Goal: Information Seeking & Learning: Compare options

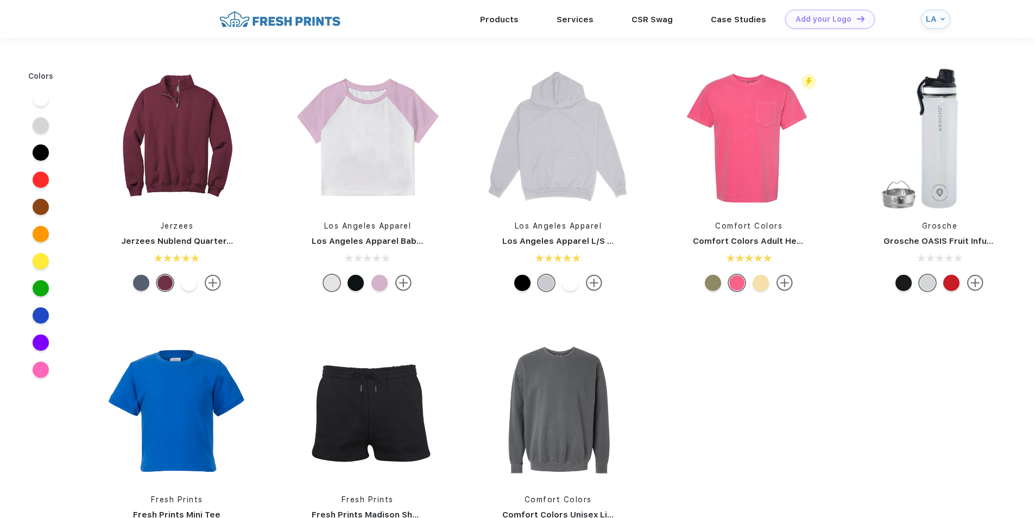
scroll to position [390, 0]
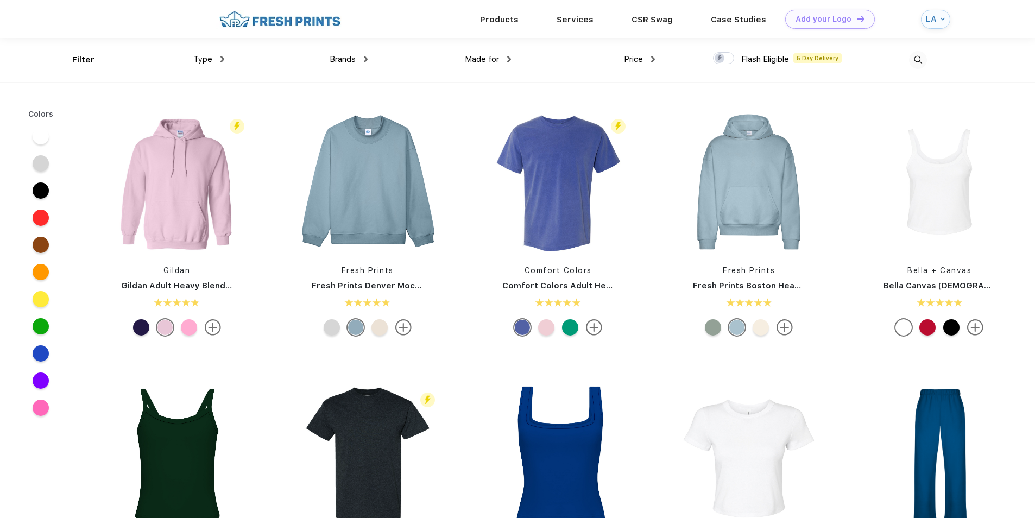
click at [223, 62] on div "Type" at bounding box center [208, 59] width 31 height 12
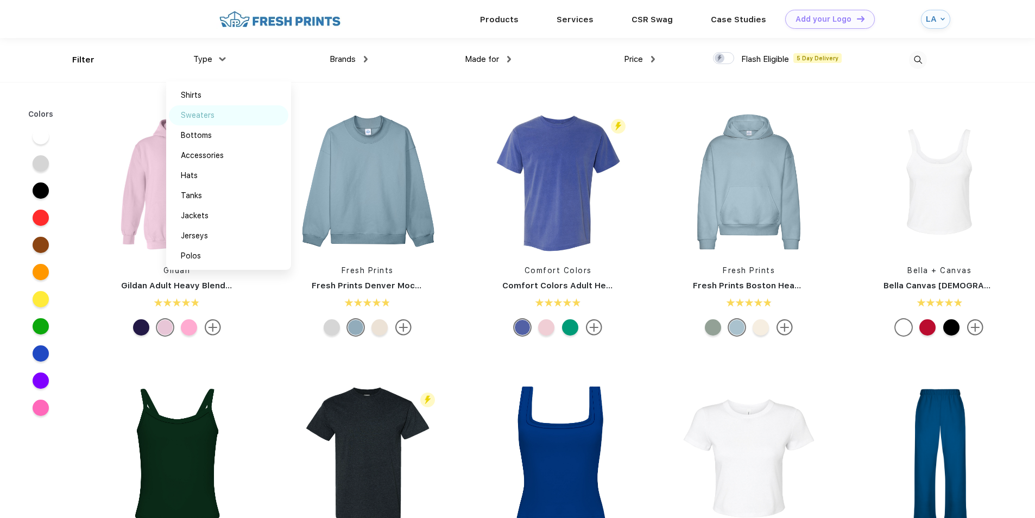
click at [220, 117] on div "Sweaters" at bounding box center [228, 115] width 119 height 20
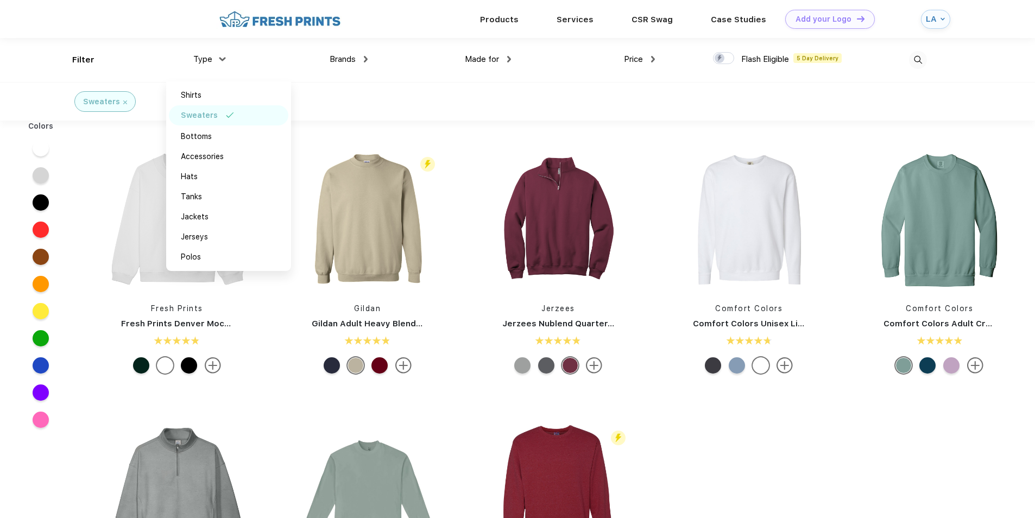
click at [489, 117] on div "Sweaters" at bounding box center [517, 101] width 1035 height 39
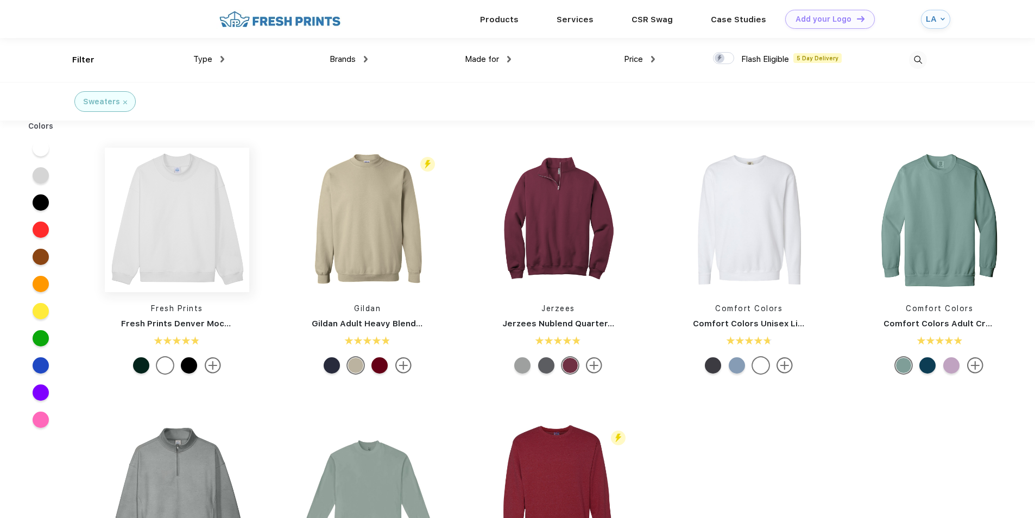
click at [204, 214] on img at bounding box center [177, 220] width 144 height 144
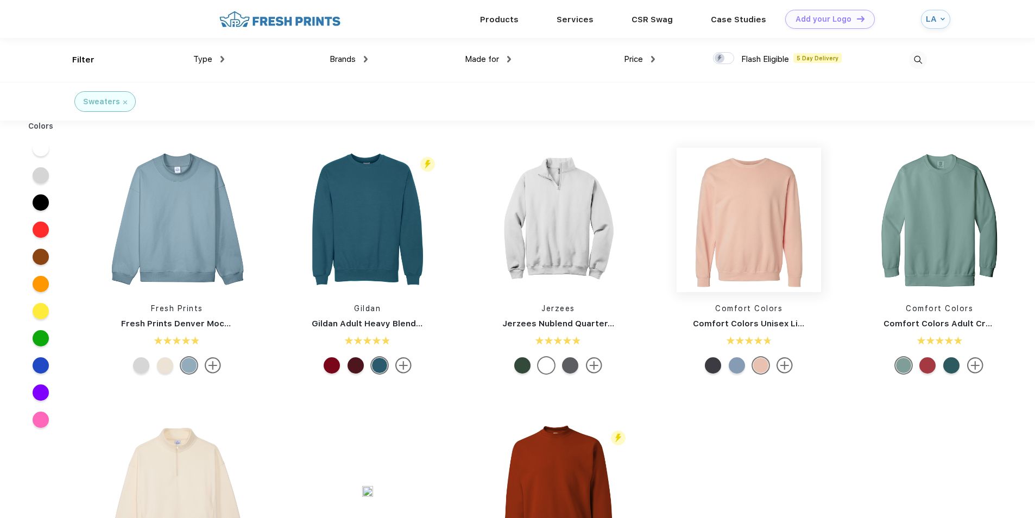
scroll to position [1, 0]
click at [555, 237] on img at bounding box center [558, 219] width 144 height 144
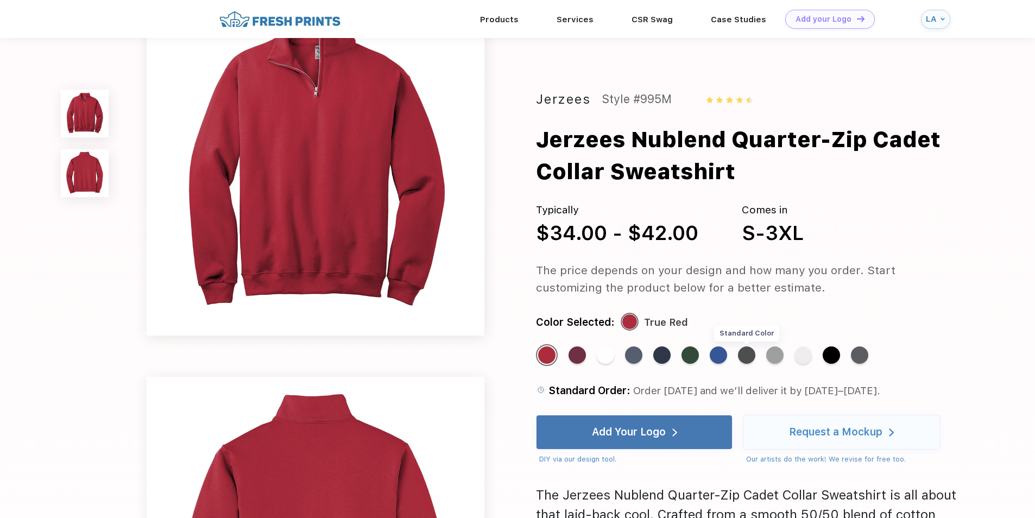
click at [753, 356] on div "Standard Color" at bounding box center [746, 354] width 17 height 17
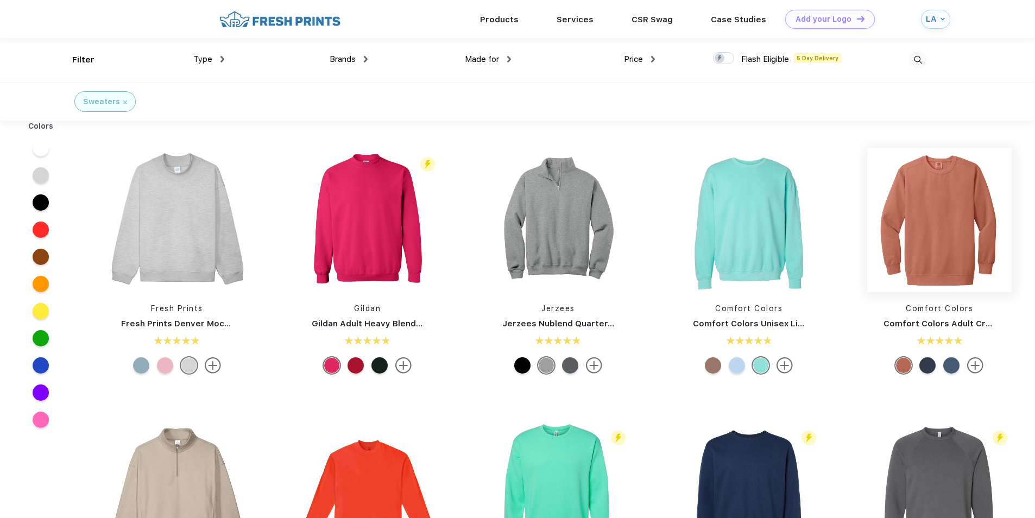
click at [974, 241] on img at bounding box center [939, 220] width 144 height 144
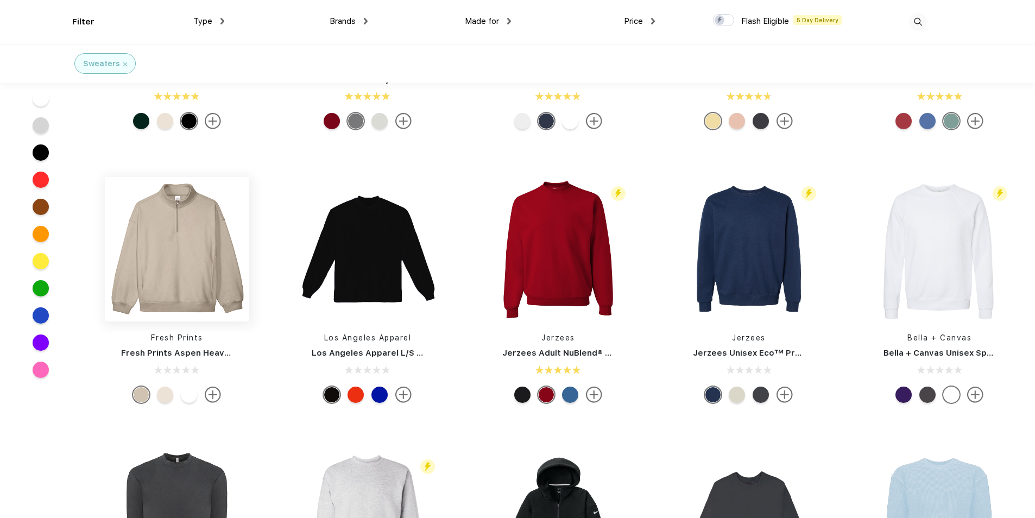
click at [176, 200] on div "Fresh Prints Fresh Prints Denver Mock Neck Heavyweight Sweatshirt Flash Eligibl…" at bounding box center [558, 429] width 954 height 1094
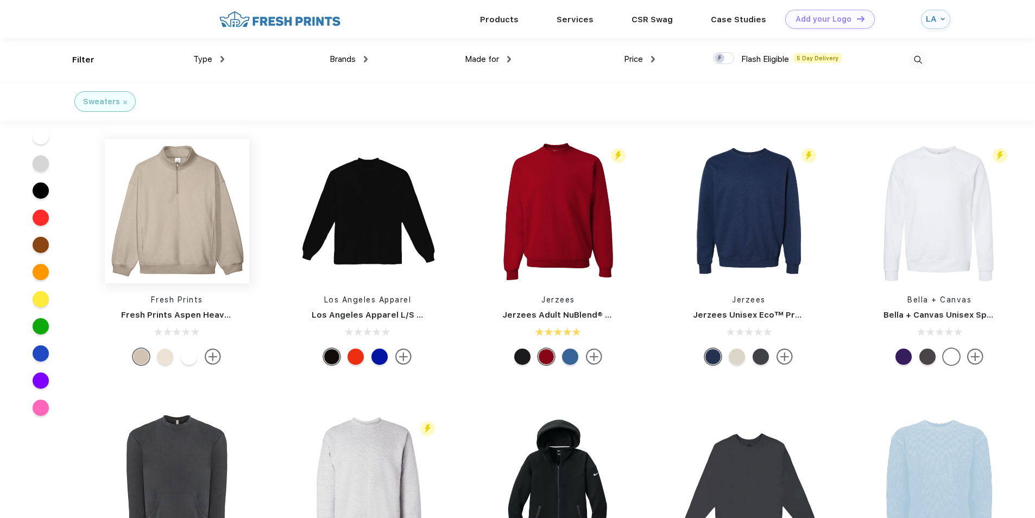
scroll to position [1, 0]
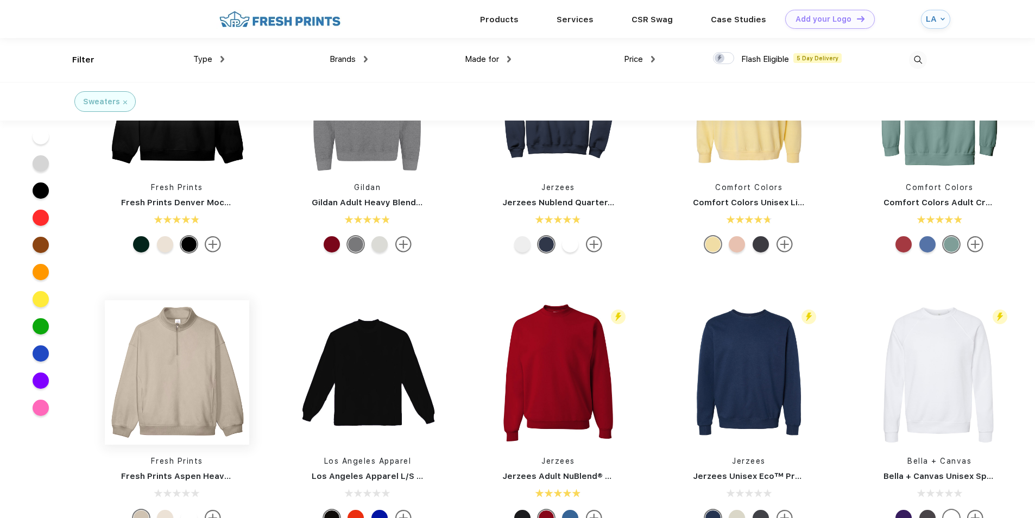
click at [212, 333] on img at bounding box center [177, 372] width 144 height 144
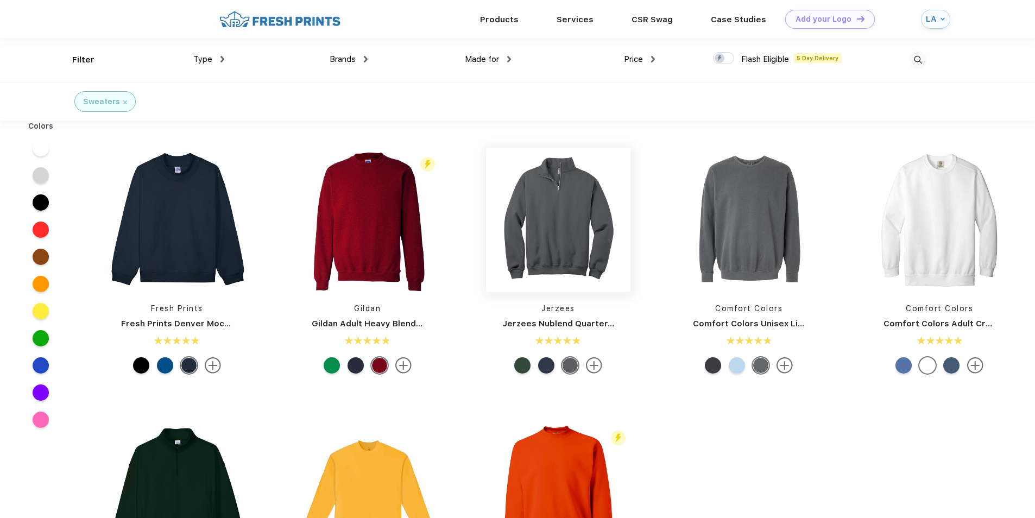
scroll to position [1, 0]
click at [585, 219] on img at bounding box center [558, 219] width 144 height 144
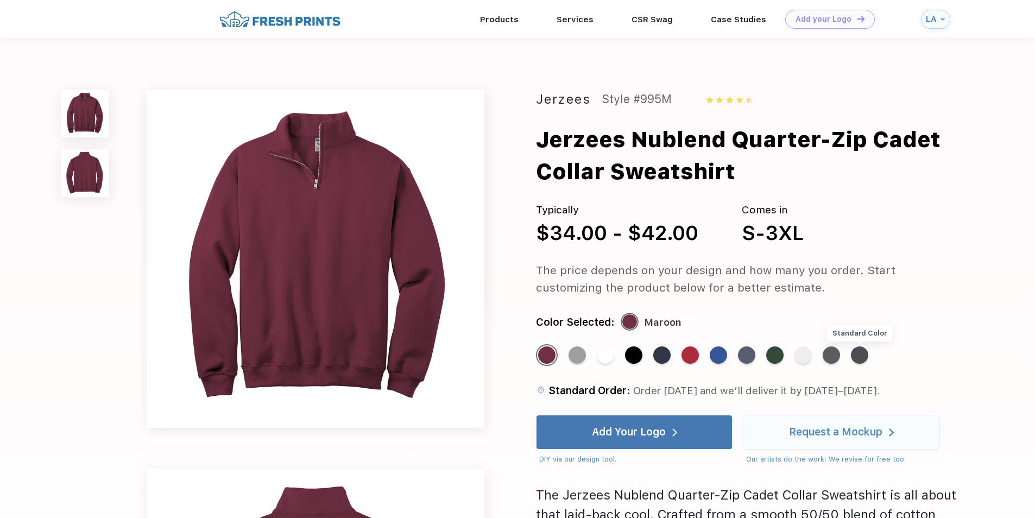
click at [856, 357] on div "Standard Color" at bounding box center [859, 354] width 17 height 17
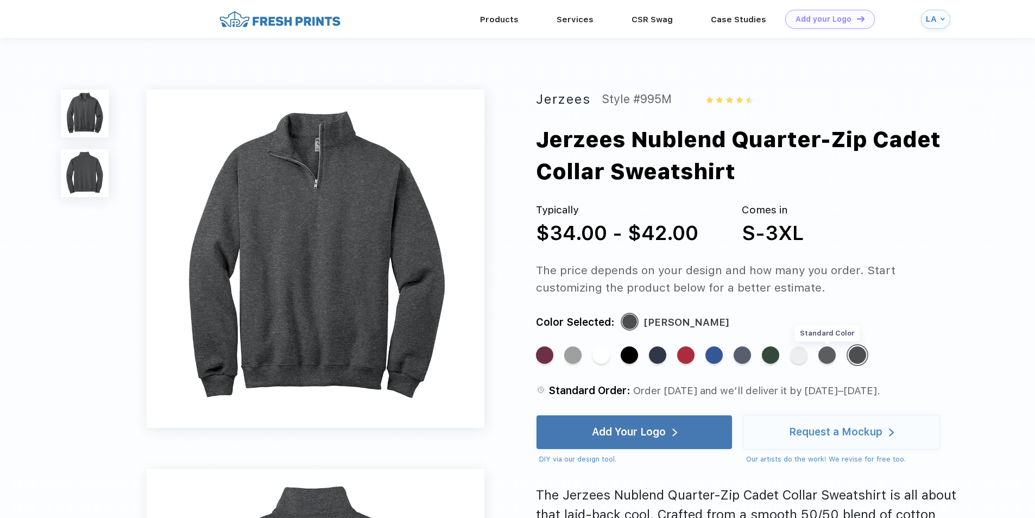
click at [822, 356] on div "Standard Color" at bounding box center [826, 354] width 17 height 17
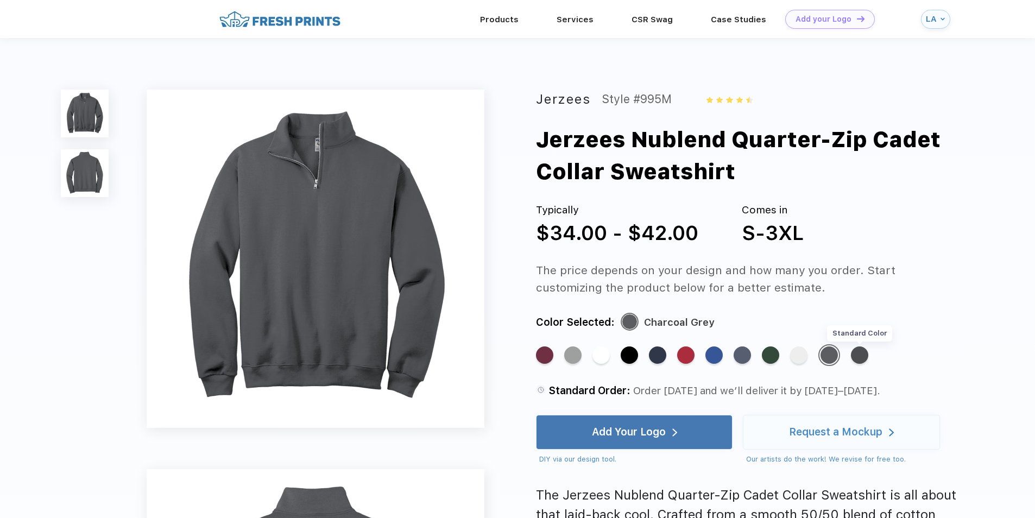
click at [859, 355] on div "Standard Color" at bounding box center [859, 354] width 17 height 17
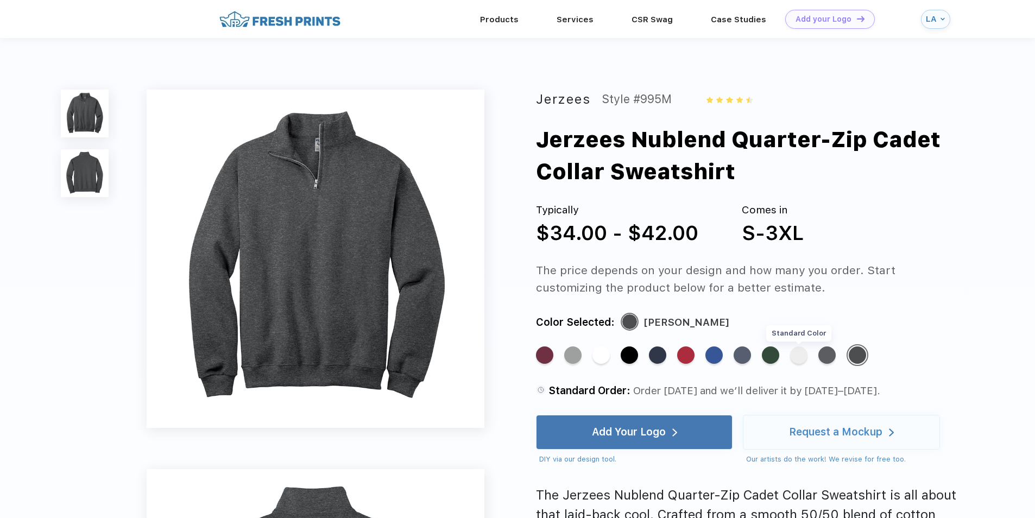
click at [796, 359] on div "Standard Color" at bounding box center [798, 354] width 17 height 17
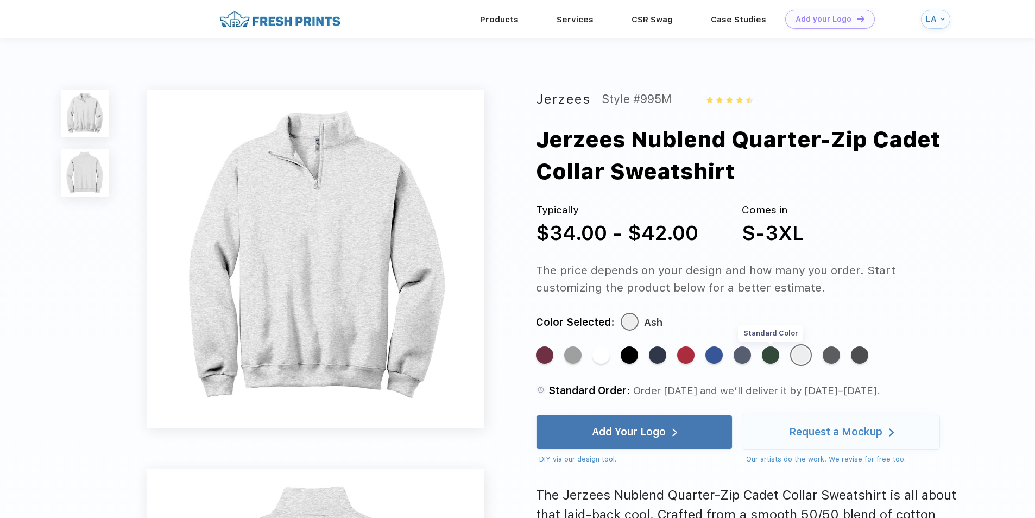
click at [771, 358] on div "Standard Color" at bounding box center [770, 354] width 17 height 17
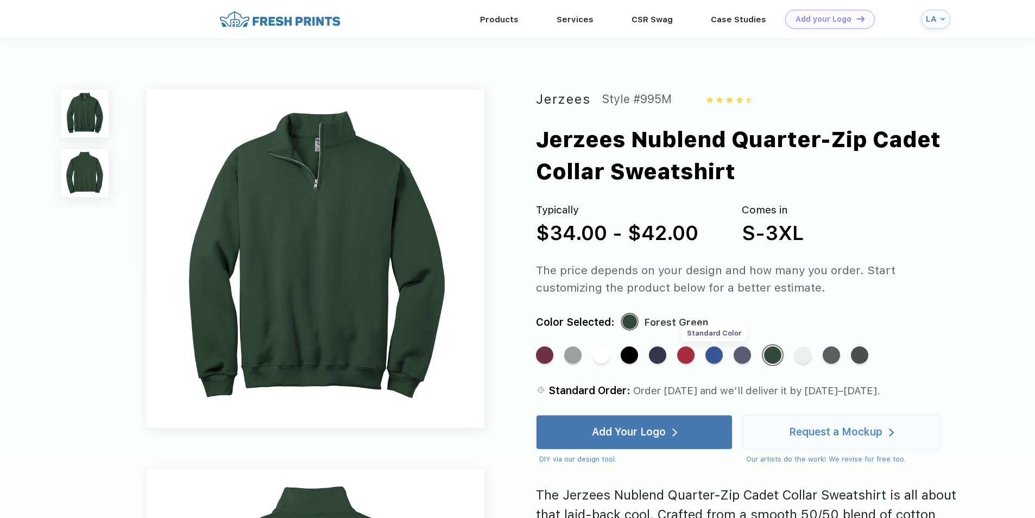
click at [717, 355] on div "Standard Color" at bounding box center [713, 354] width 17 height 17
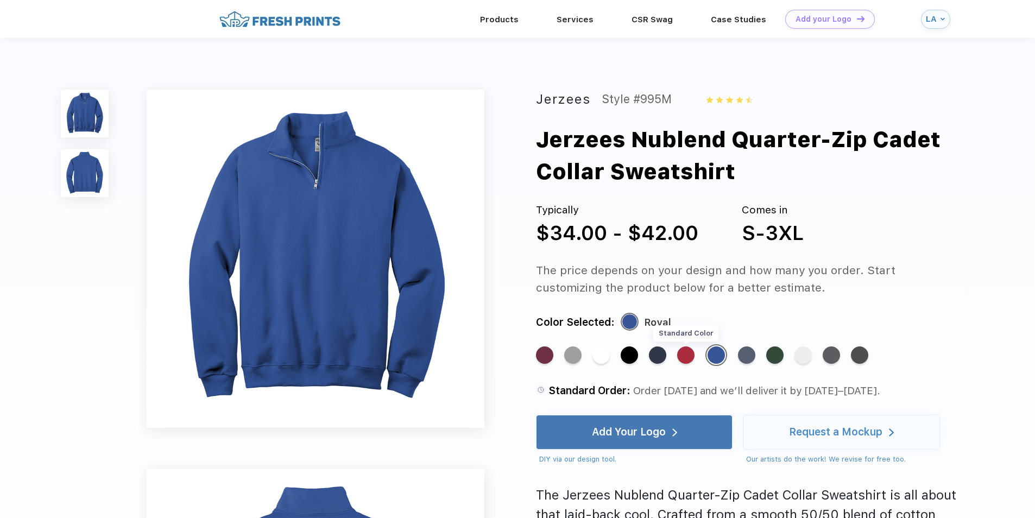
click at [684, 358] on div "Standard Color" at bounding box center [685, 354] width 17 height 17
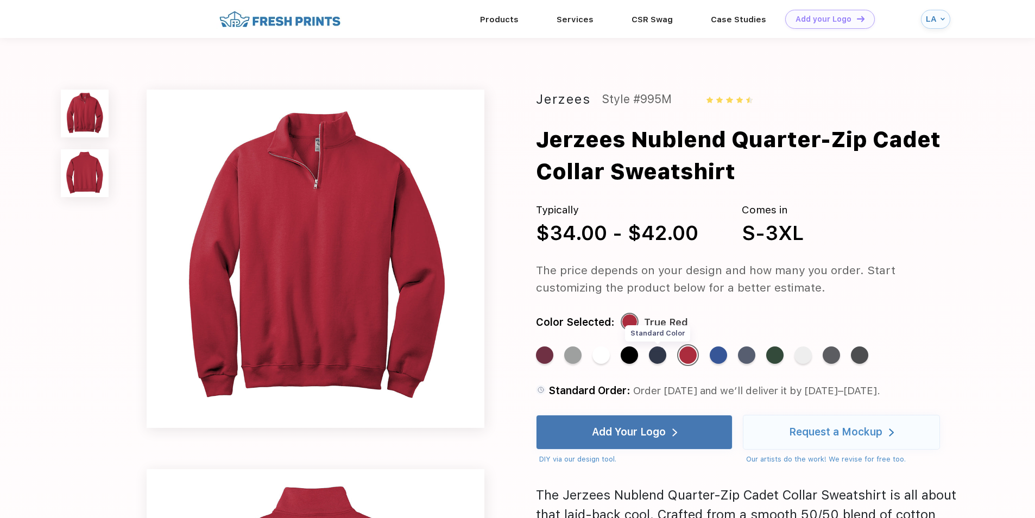
click at [663, 357] on div "Standard Color" at bounding box center [657, 354] width 17 height 17
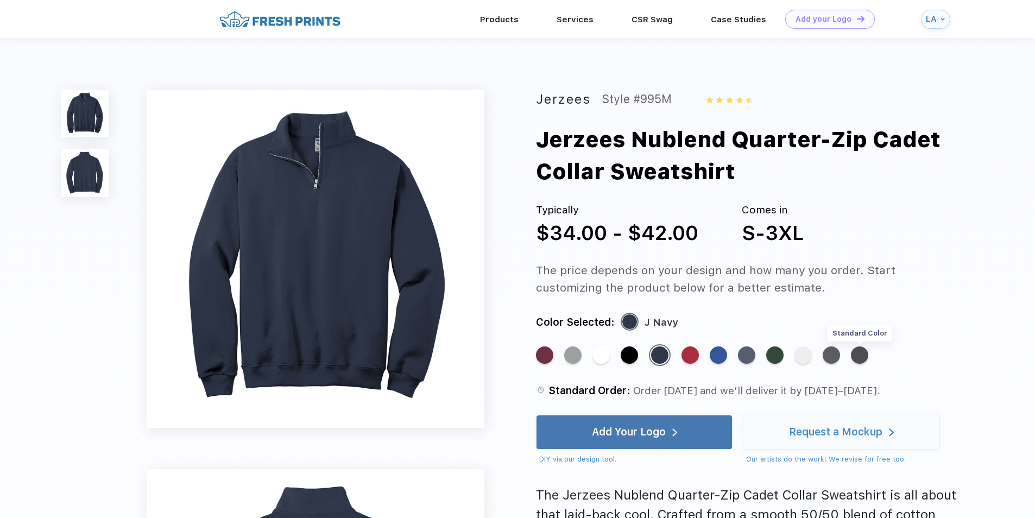
click at [857, 357] on div "Standard Color" at bounding box center [859, 354] width 17 height 17
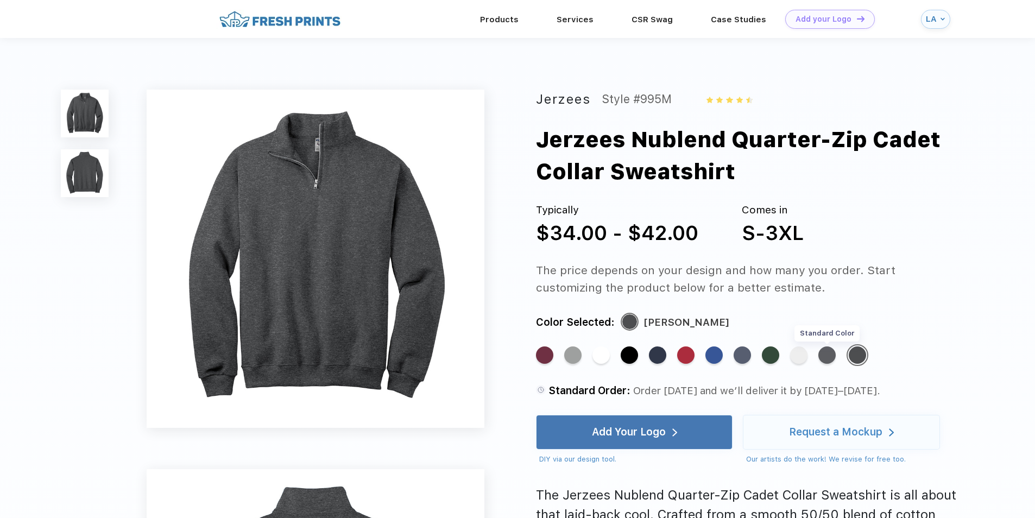
click at [831, 356] on div "Standard Color" at bounding box center [826, 354] width 17 height 17
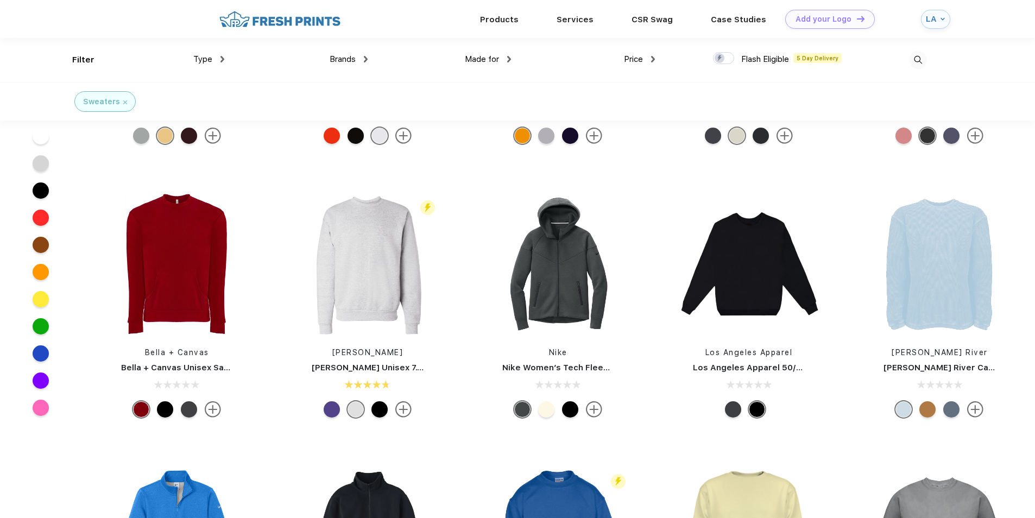
scroll to position [381, 0]
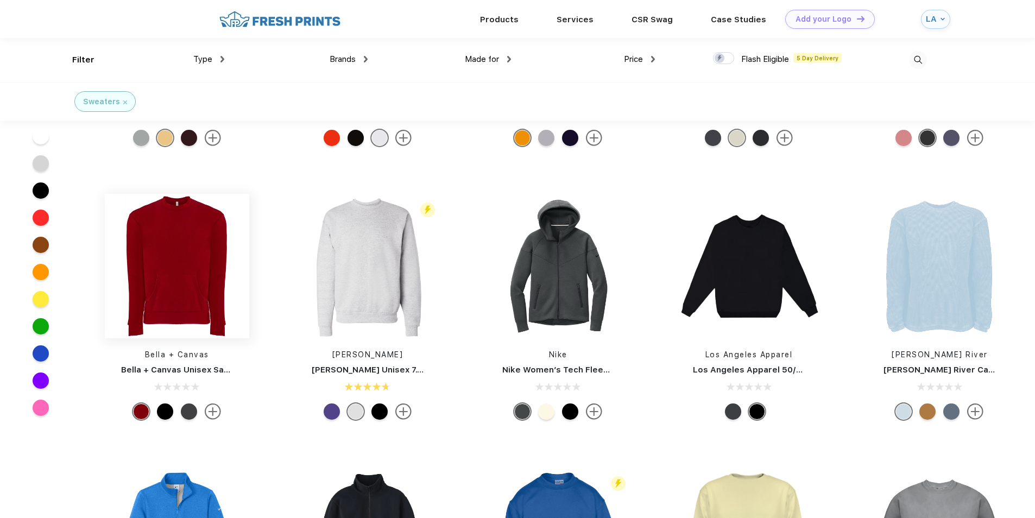
click at [202, 280] on img at bounding box center [177, 266] width 144 height 144
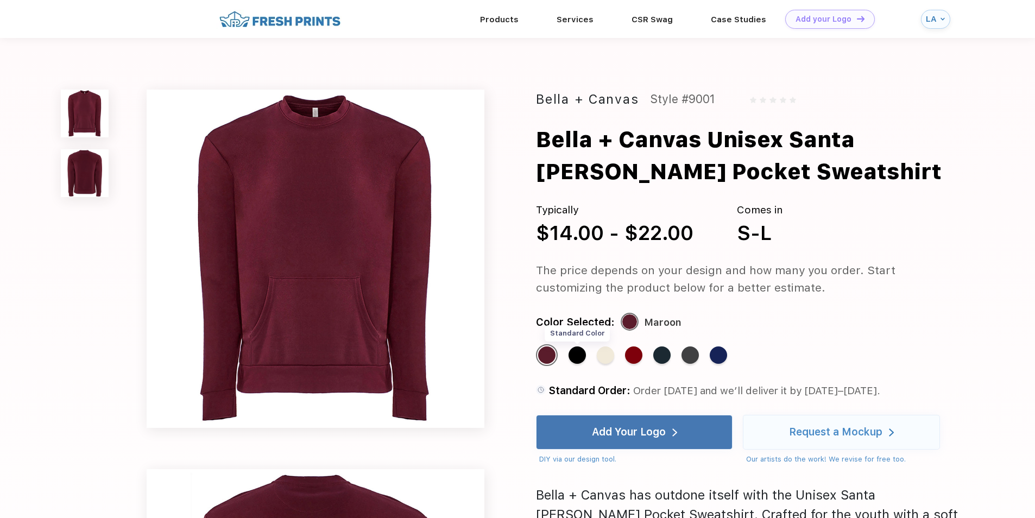
click at [579, 357] on div "Standard Color" at bounding box center [577, 354] width 17 height 17
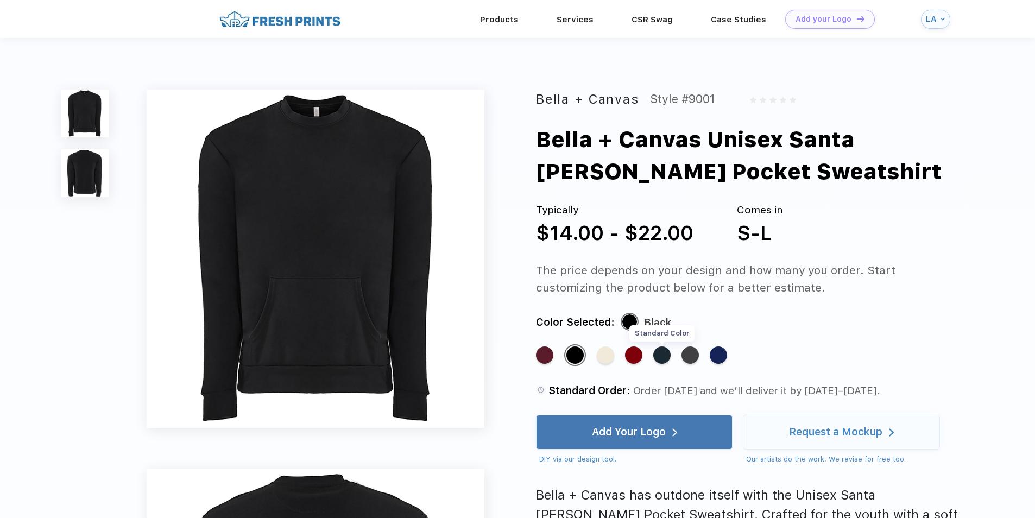
click at [668, 357] on div "Standard Color" at bounding box center [661, 354] width 17 height 17
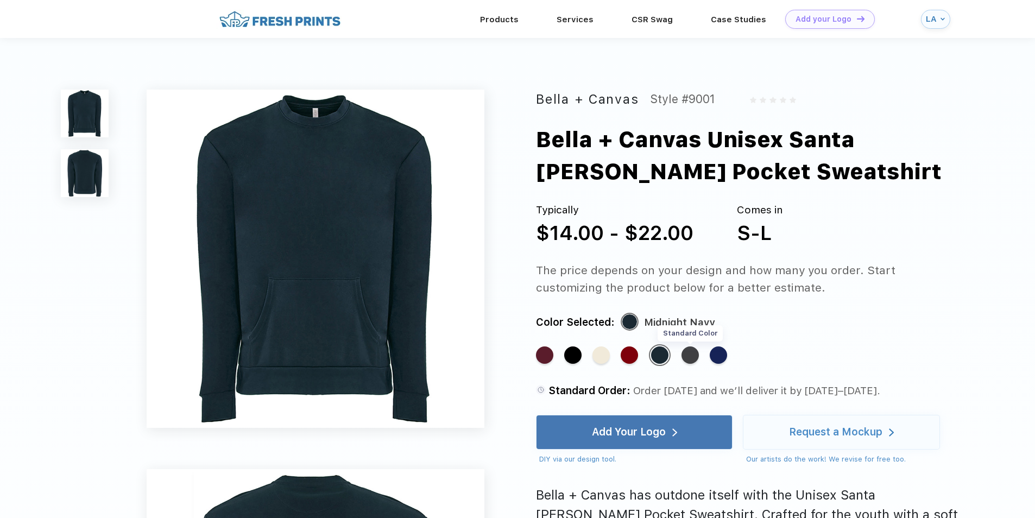
click at [689, 356] on div "Standard Color" at bounding box center [689, 354] width 17 height 17
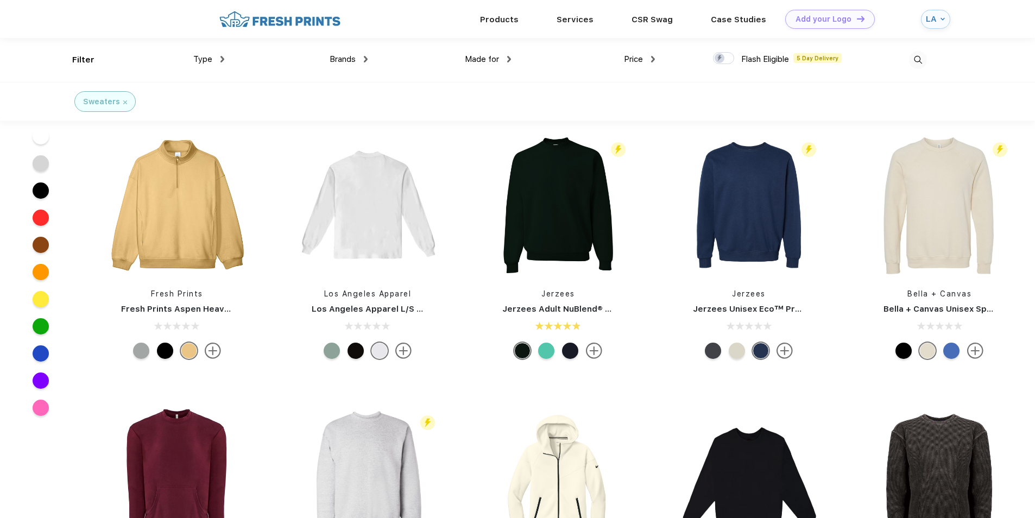
scroll to position [163, 0]
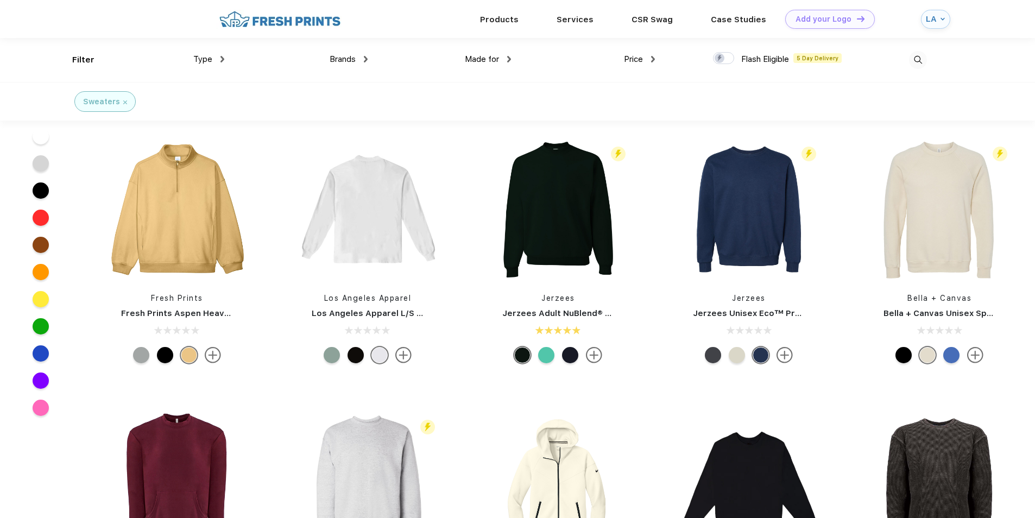
click at [589, 306] on div "Flash Eligible 5 Day Delivery Jerzees Jerzees Adult NuBlend® Fleece Crew" at bounding box center [558, 252] width 161 height 230
click at [547, 217] on img at bounding box center [558, 209] width 144 height 144
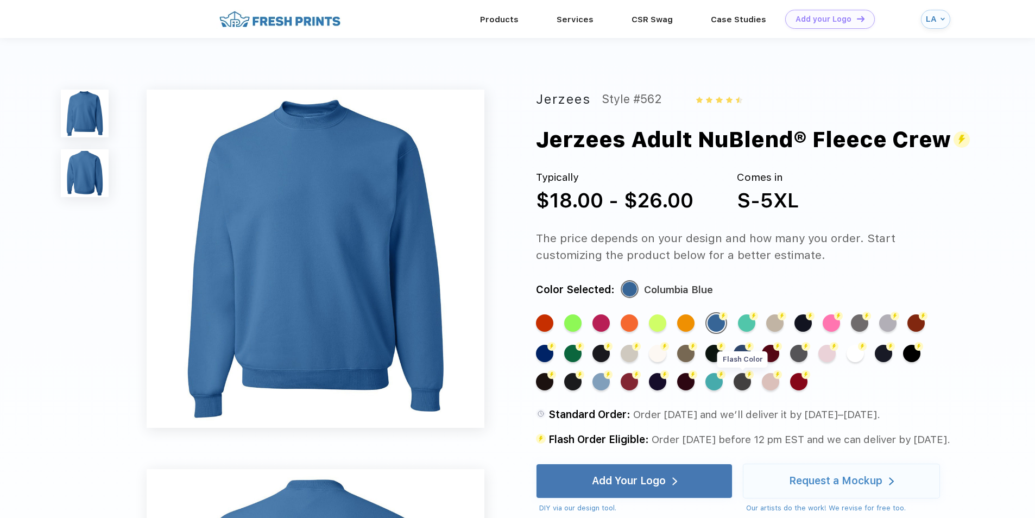
click at [744, 383] on div "Flash Color" at bounding box center [742, 381] width 17 height 17
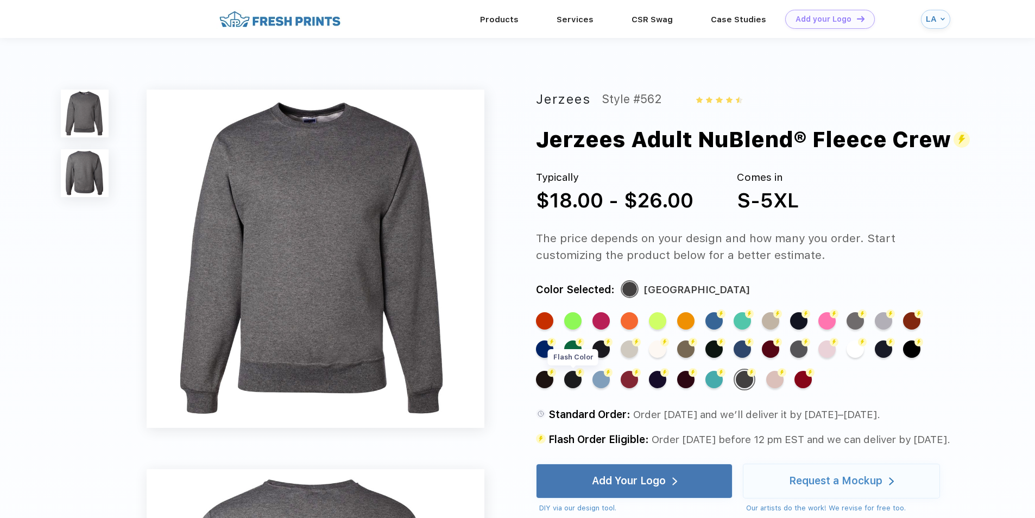
click at [580, 385] on div "Flash Color" at bounding box center [572, 379] width 17 height 17
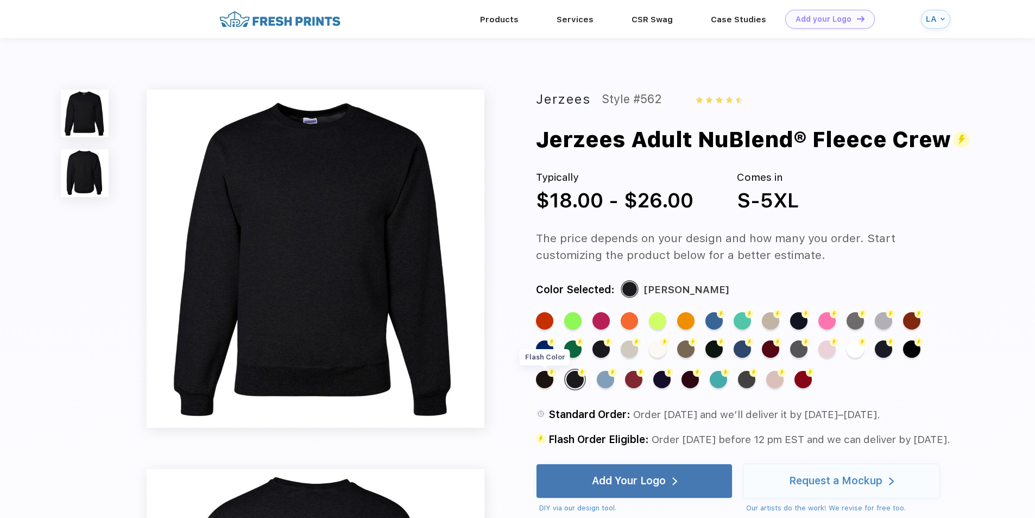
click at [543, 382] on div "Flash Color" at bounding box center [544, 379] width 17 height 17
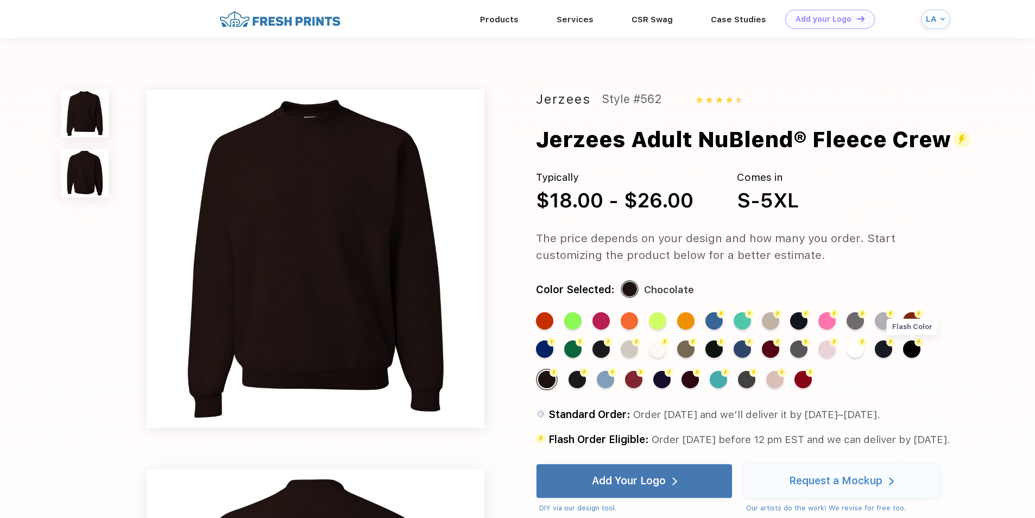
click at [909, 357] on div "Flash Color" at bounding box center [911, 348] width 17 height 17
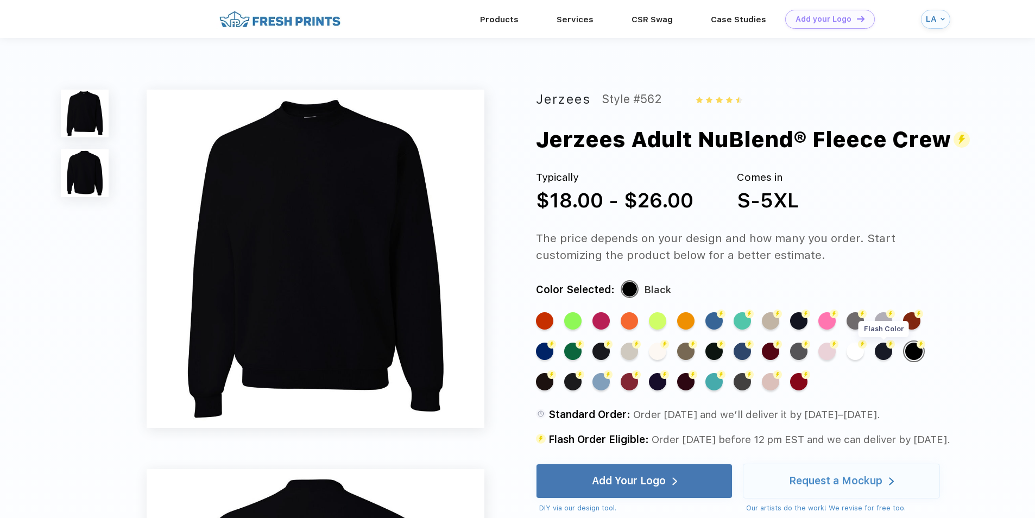
click at [886, 353] on div "Flash Color" at bounding box center [883, 351] width 17 height 17
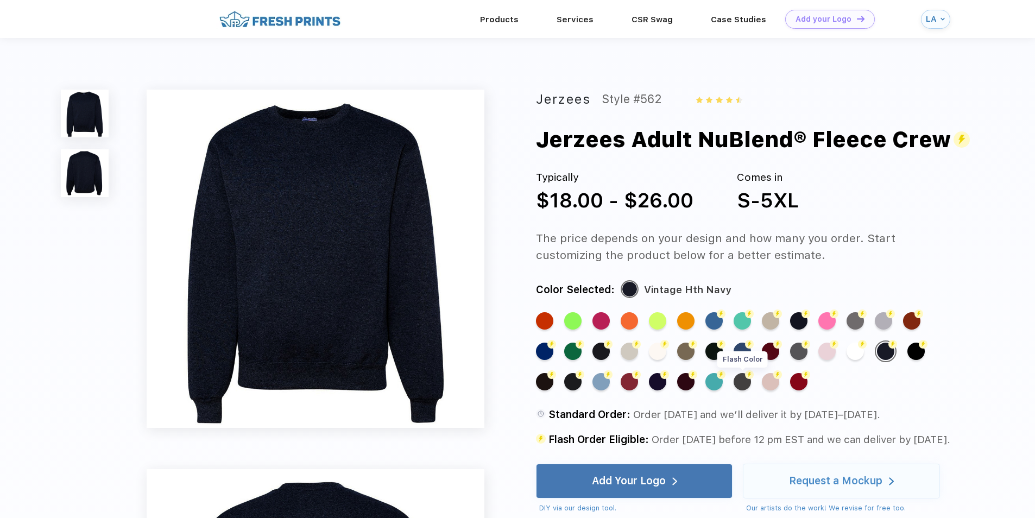
click at [748, 383] on div "Flash Color" at bounding box center [742, 381] width 17 height 17
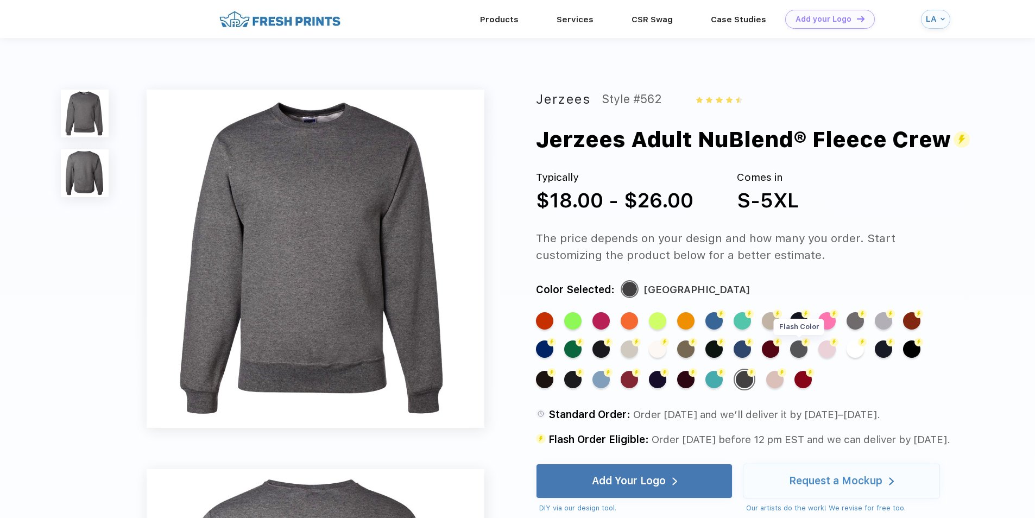
click at [800, 349] on div "Flash Color" at bounding box center [798, 348] width 17 height 17
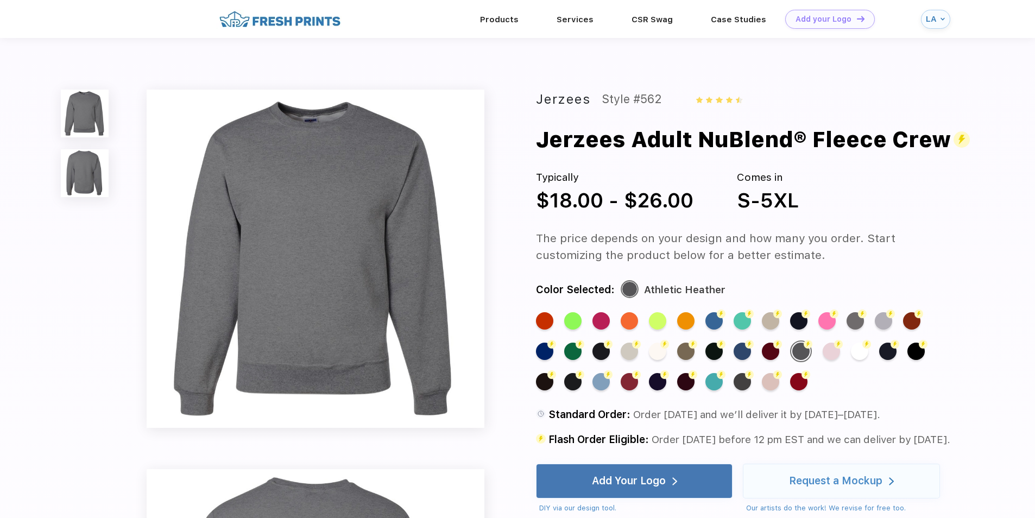
scroll to position [163, 0]
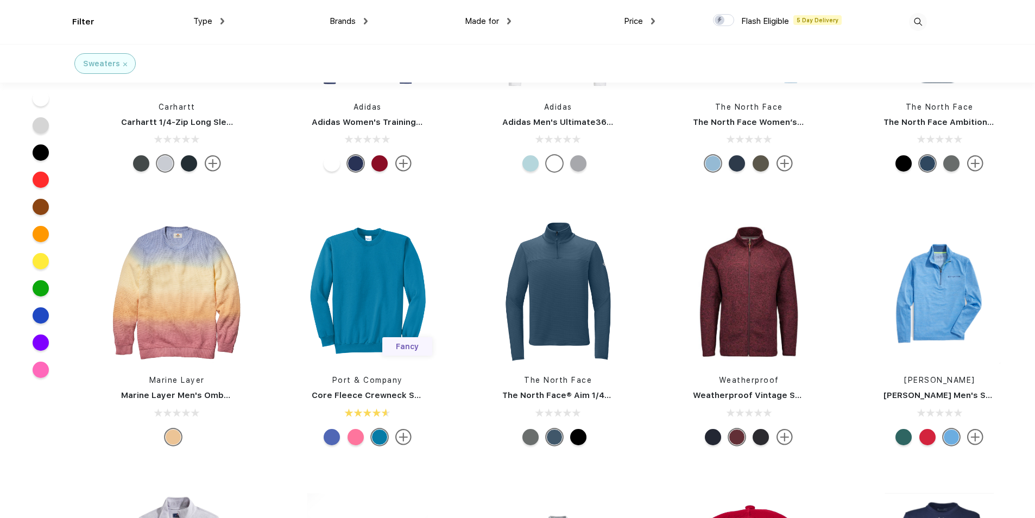
scroll to position [2582, 0]
click at [411, 299] on img at bounding box center [367, 291] width 144 height 144
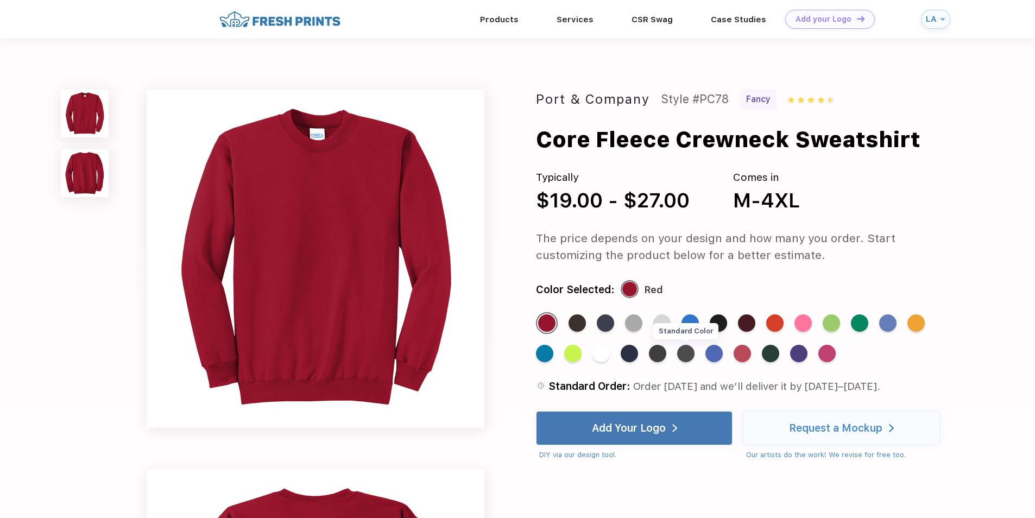
click at [690, 354] on div "Standard Color" at bounding box center [685, 353] width 17 height 17
